Goal: Task Accomplishment & Management: Manage account settings

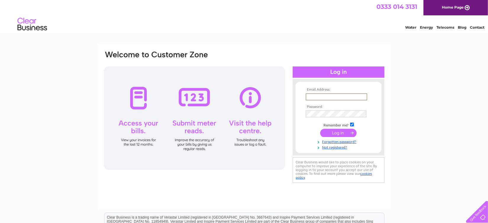
click at [314, 98] on input "text" at bounding box center [337, 96] width 62 height 7
type input "ed@psgp.co.uk"
click at [320, 129] on input "submit" at bounding box center [338, 133] width 36 height 8
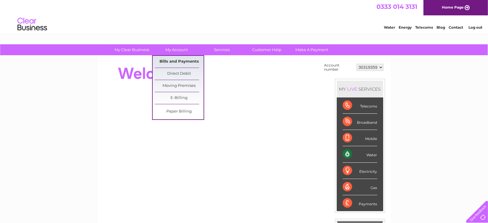
click at [172, 59] on link "Bills and Payments" at bounding box center [179, 62] width 49 height 12
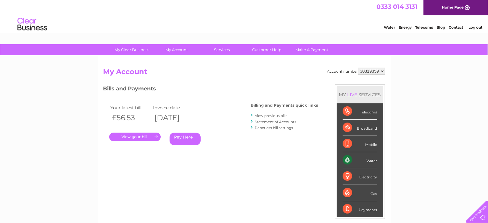
click at [142, 138] on link "." at bounding box center [134, 137] width 51 height 9
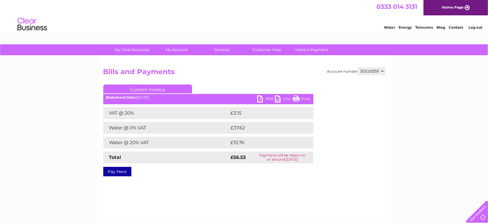
click at [269, 97] on link "PDF" at bounding box center [266, 100] width 18 height 9
click at [474, 26] on link "Log out" at bounding box center [475, 27] width 14 height 4
